Goal: Book appointment/travel/reservation

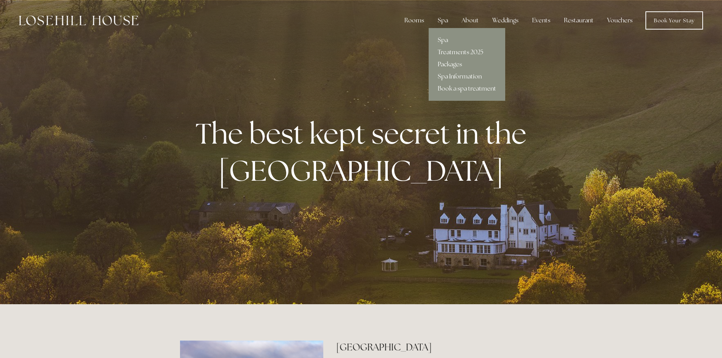
click at [443, 21] on div "Spa" at bounding box center [443, 20] width 22 height 15
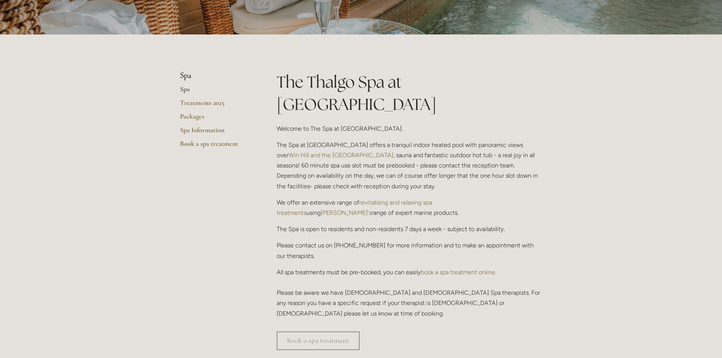
scroll to position [137, 0]
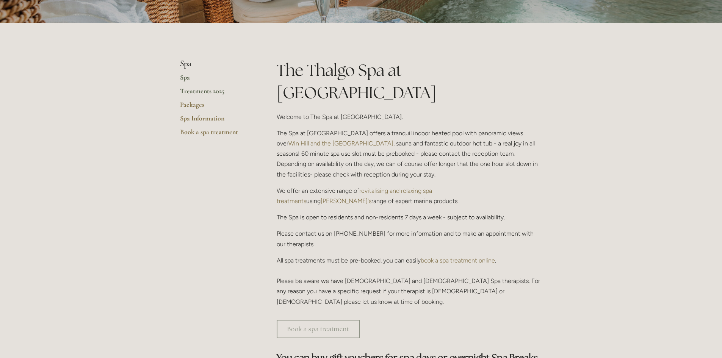
click at [209, 89] on link "Treatments 2025" at bounding box center [216, 94] width 72 height 14
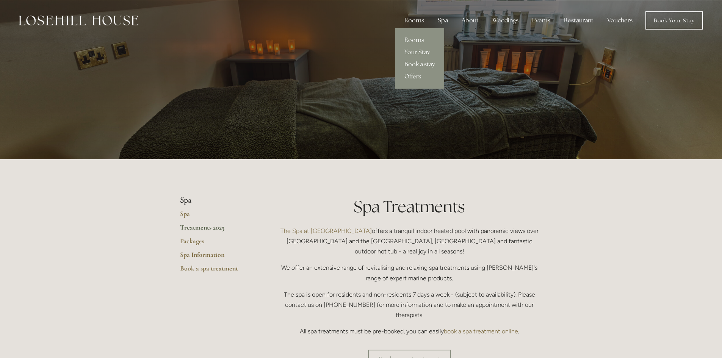
click at [427, 36] on link "Rooms" at bounding box center [420, 40] width 49 height 12
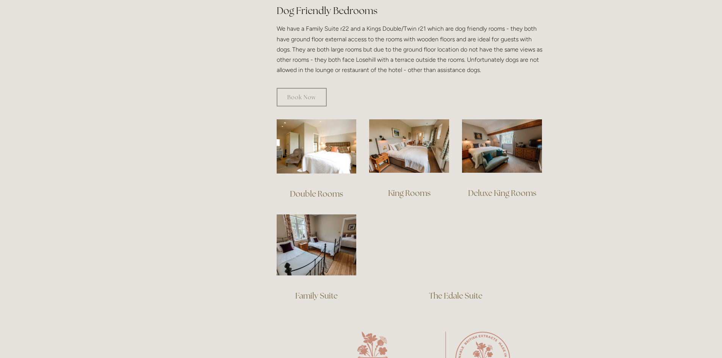
scroll to position [440, 0]
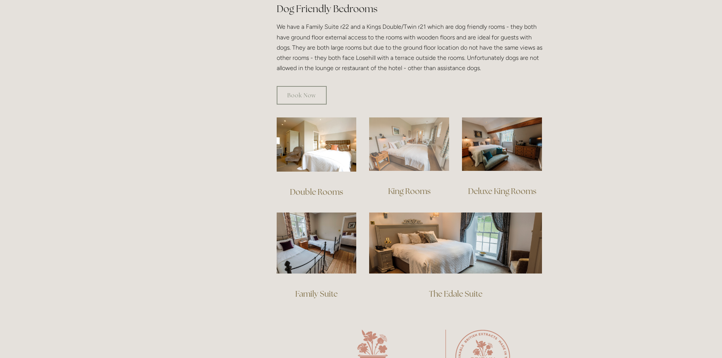
click at [424, 133] on img at bounding box center [409, 144] width 80 height 53
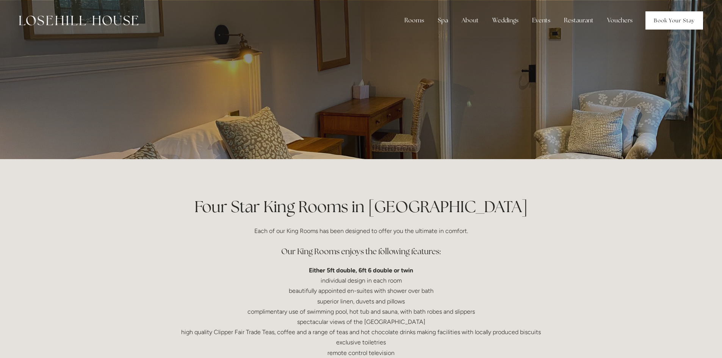
click at [681, 26] on link "Book Your Stay" at bounding box center [675, 20] width 58 height 18
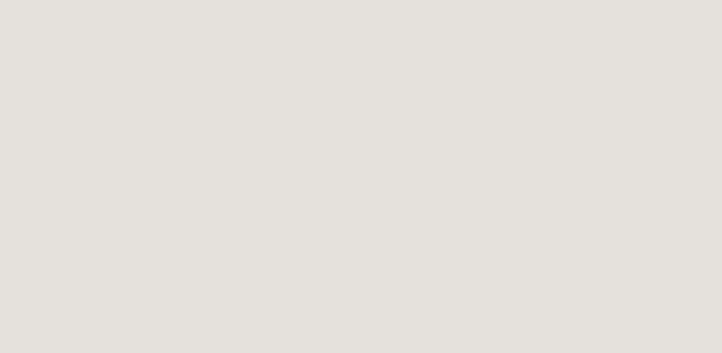
scroll to position [212, 0]
